Goal: Navigation & Orientation: Find specific page/section

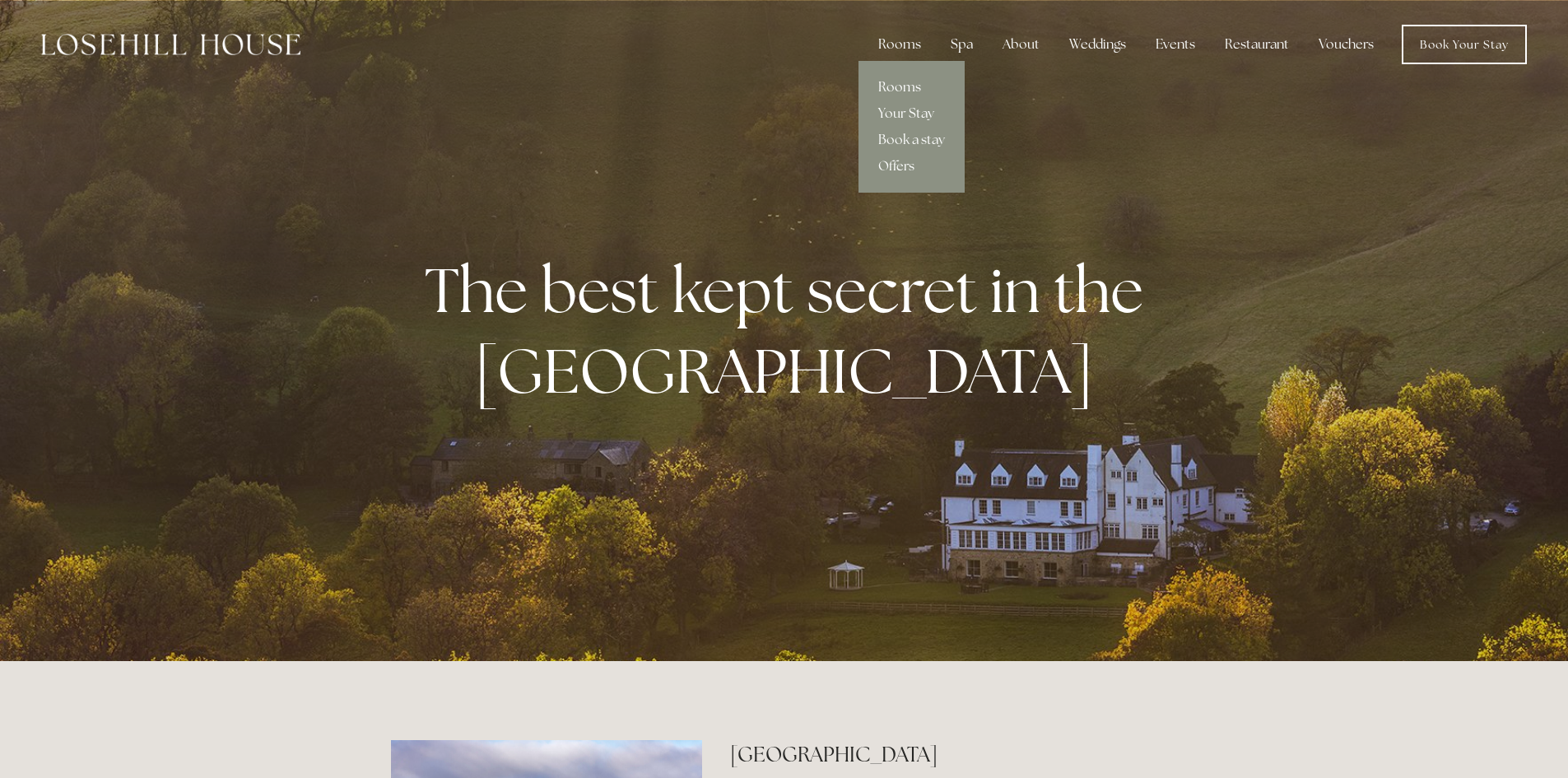
click at [905, 86] on link "Rooms" at bounding box center [912, 87] width 106 height 26
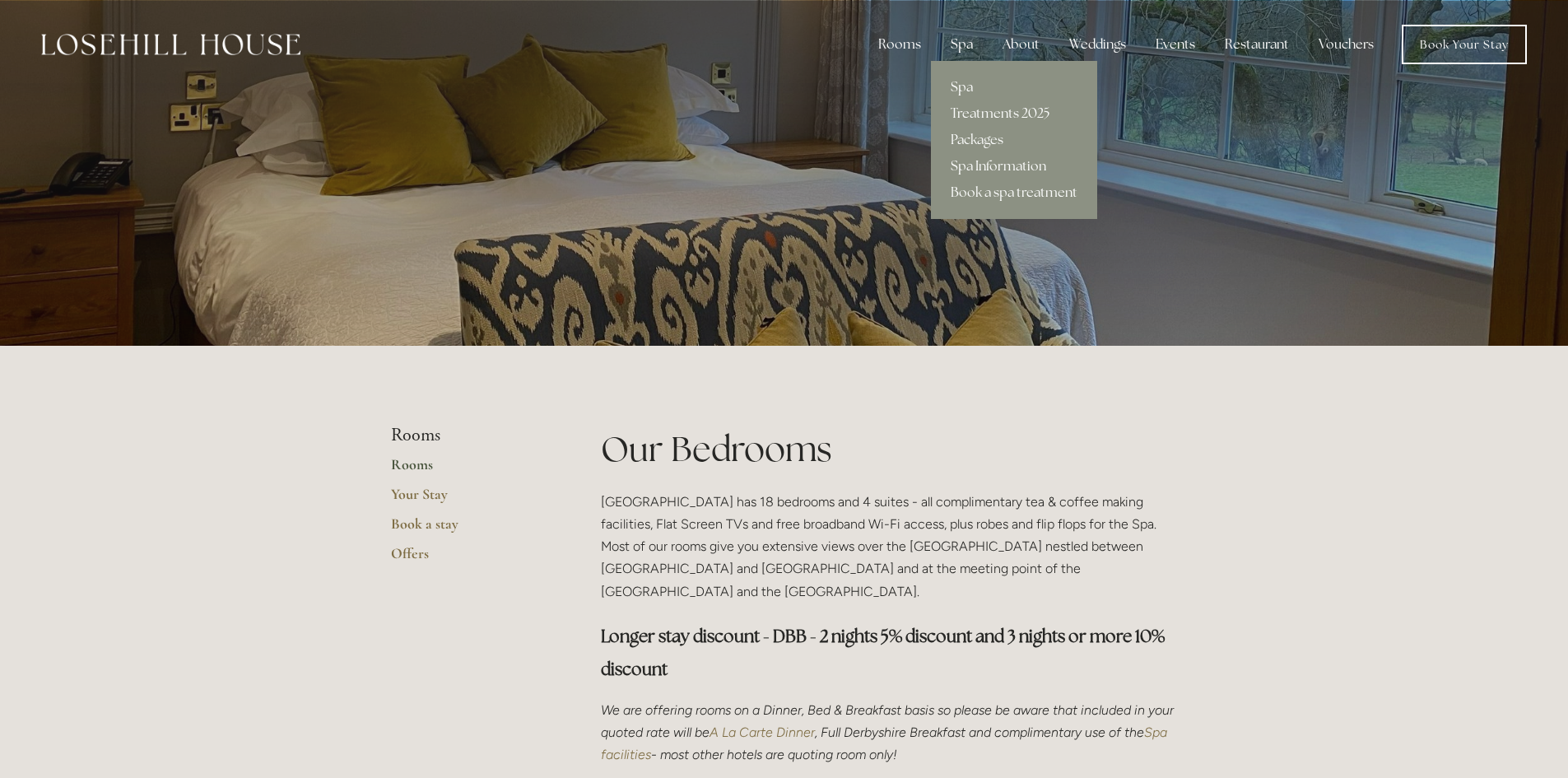
click at [969, 49] on div "Spa" at bounding box center [961, 44] width 48 height 33
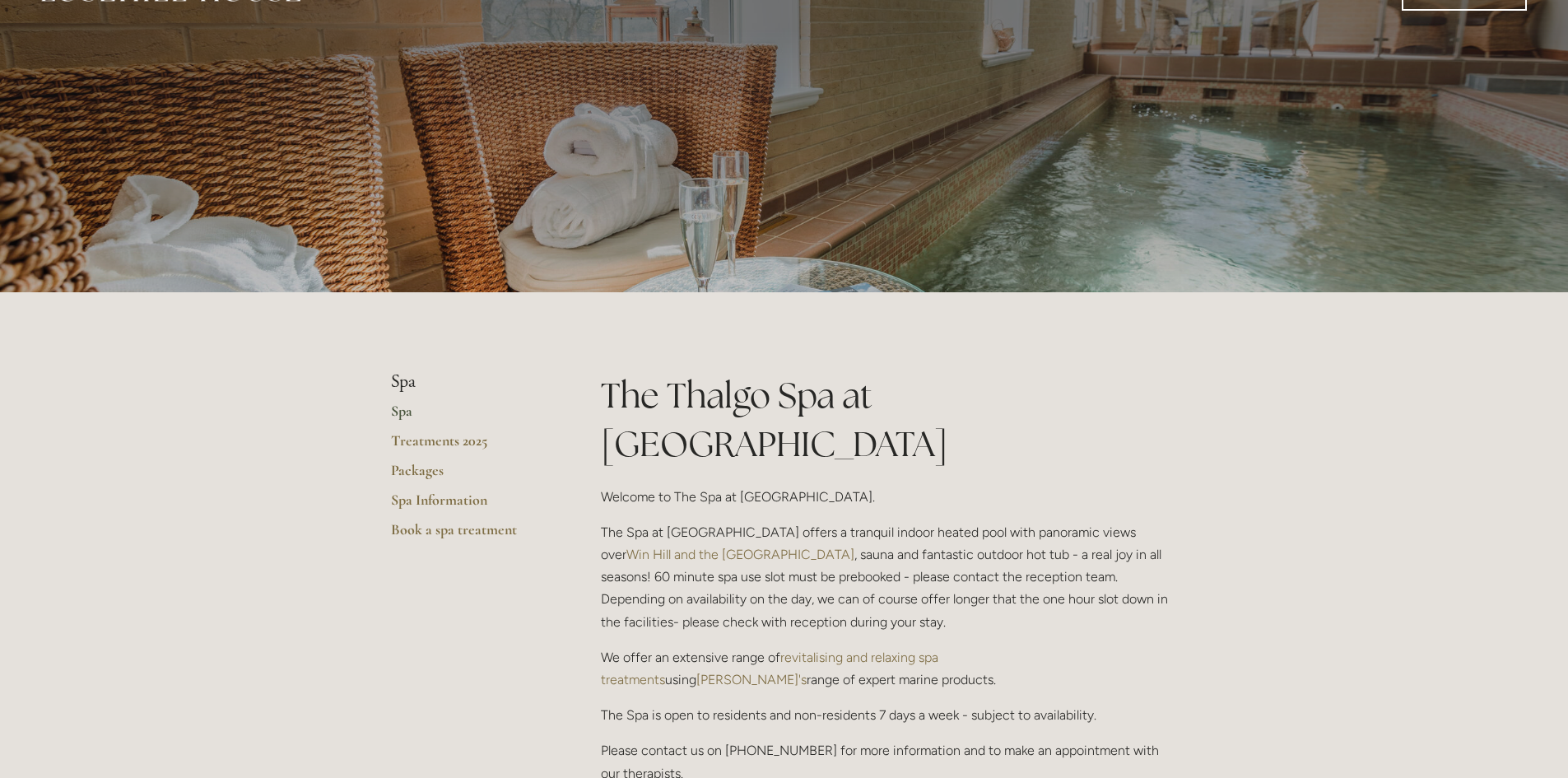
scroll to position [82, 0]
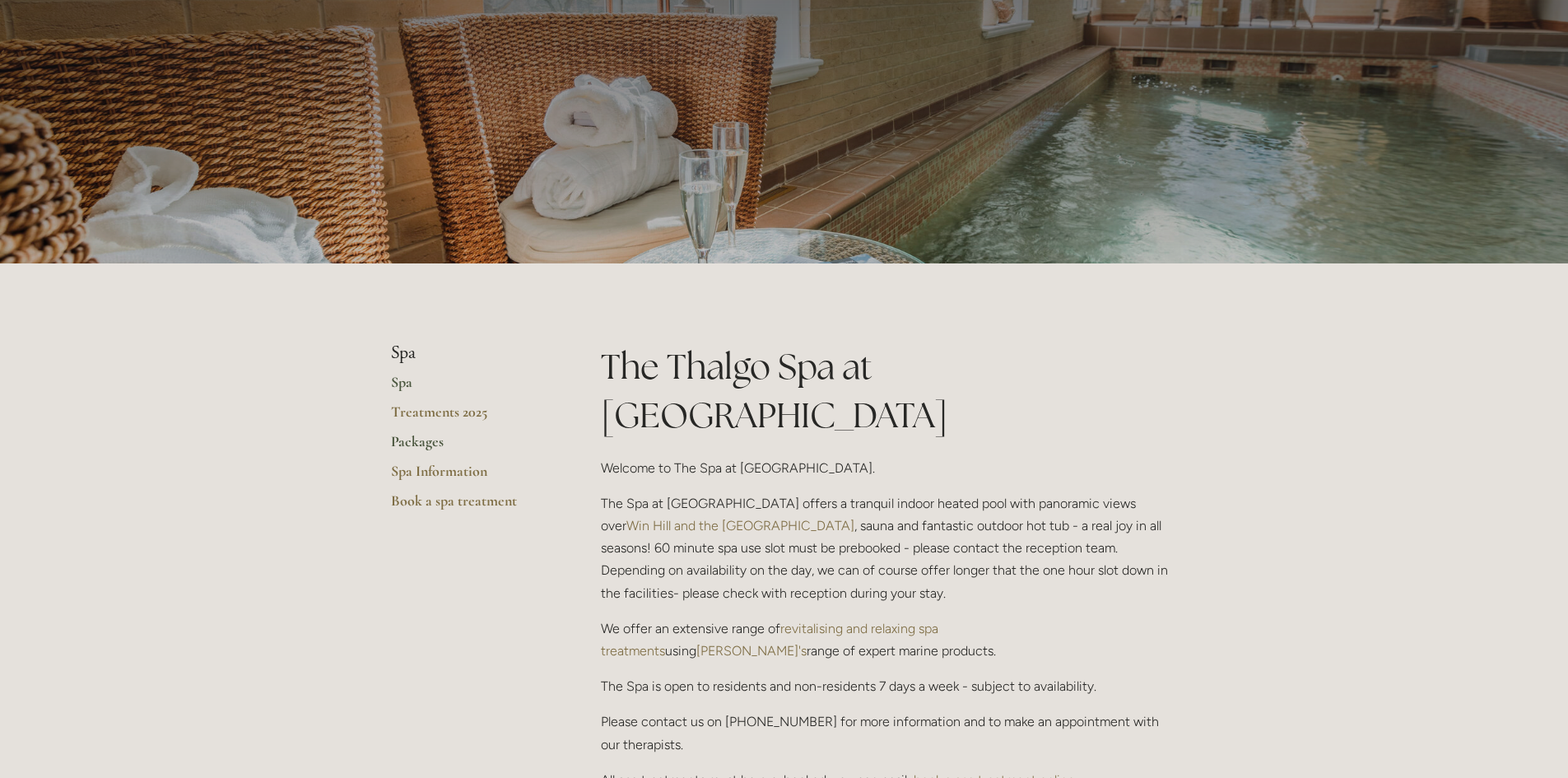
click at [424, 451] on link "Packages" at bounding box center [469, 447] width 157 height 30
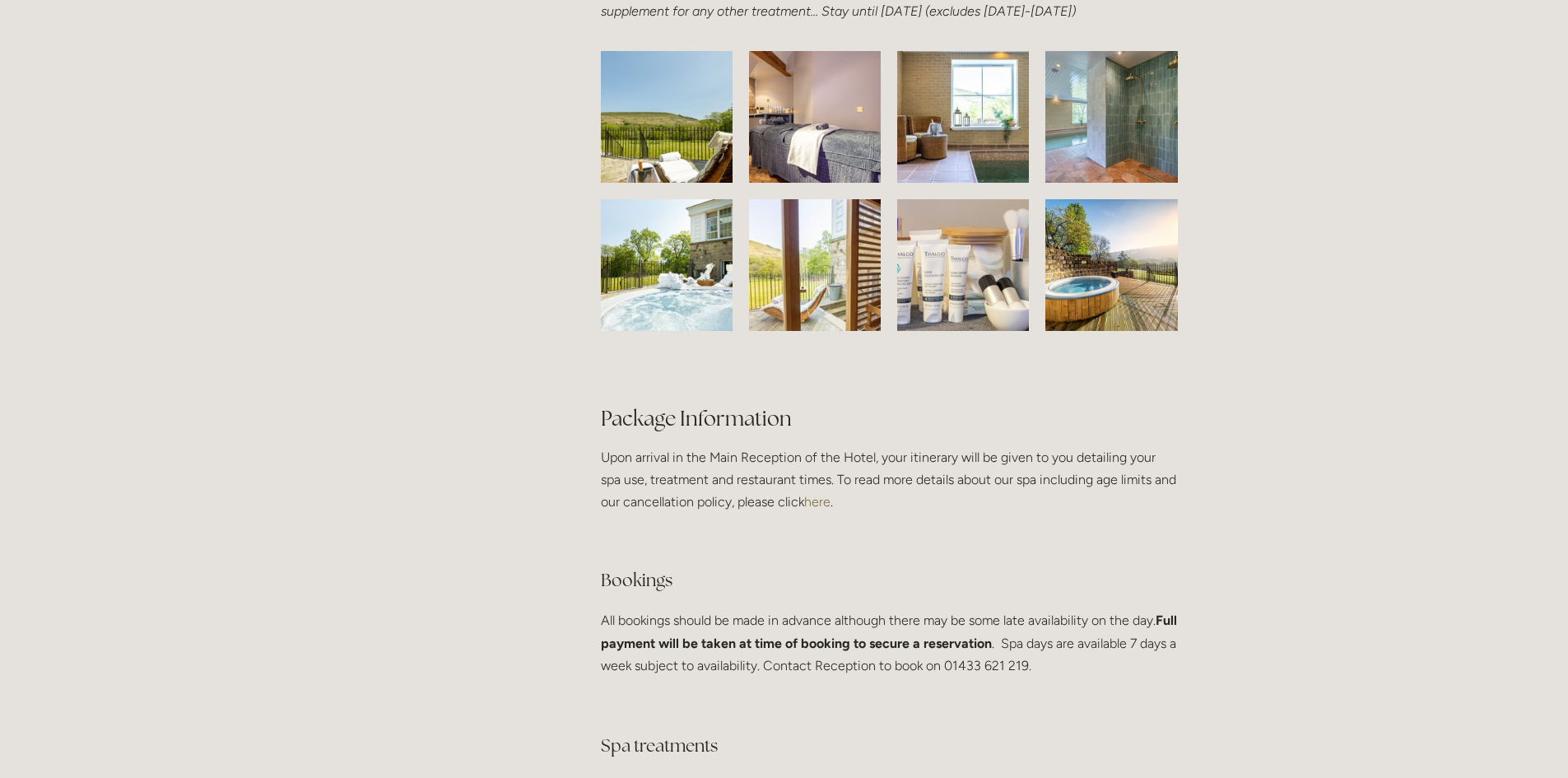
scroll to position [2634, 0]
